Goal: Task Accomplishment & Management: Manage account settings

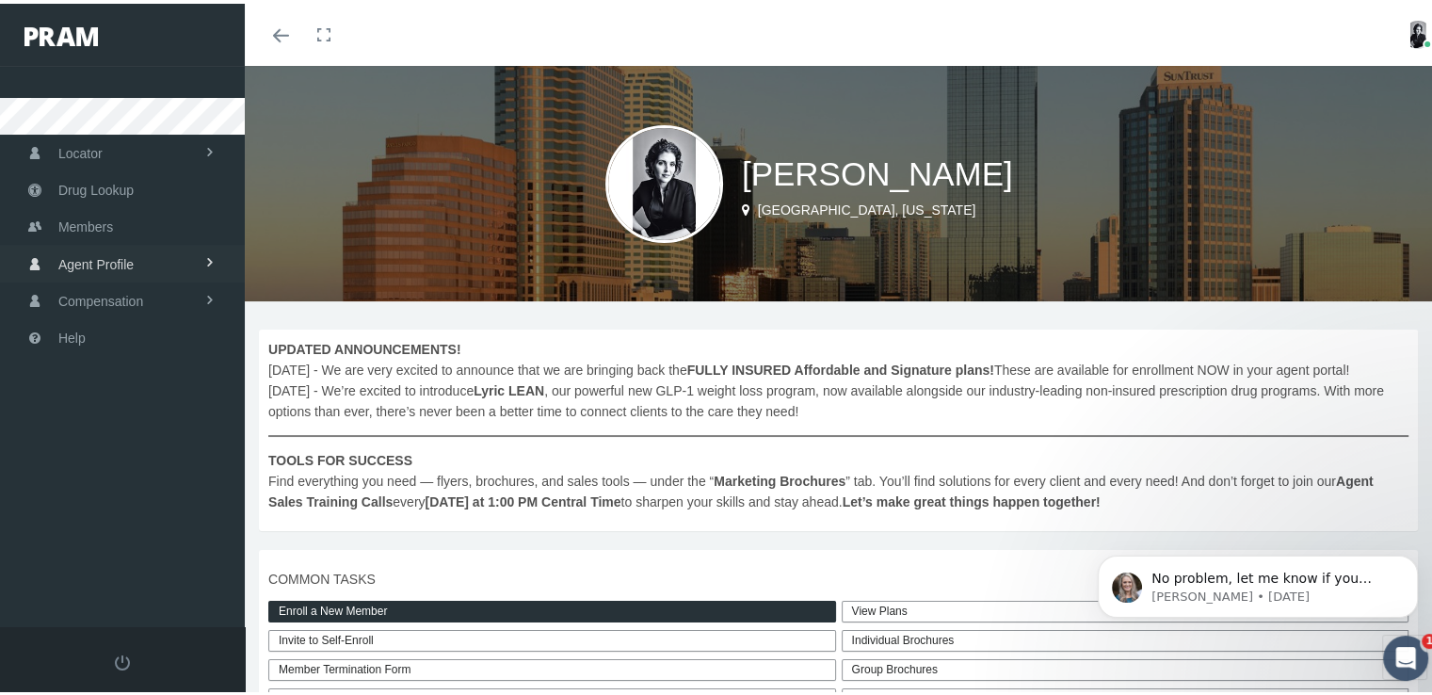
click at [119, 261] on span "Agent Profile" at bounding box center [95, 261] width 75 height 36
click at [155, 306] on link "View" at bounding box center [122, 299] width 245 height 33
